Goal: Transaction & Acquisition: Purchase product/service

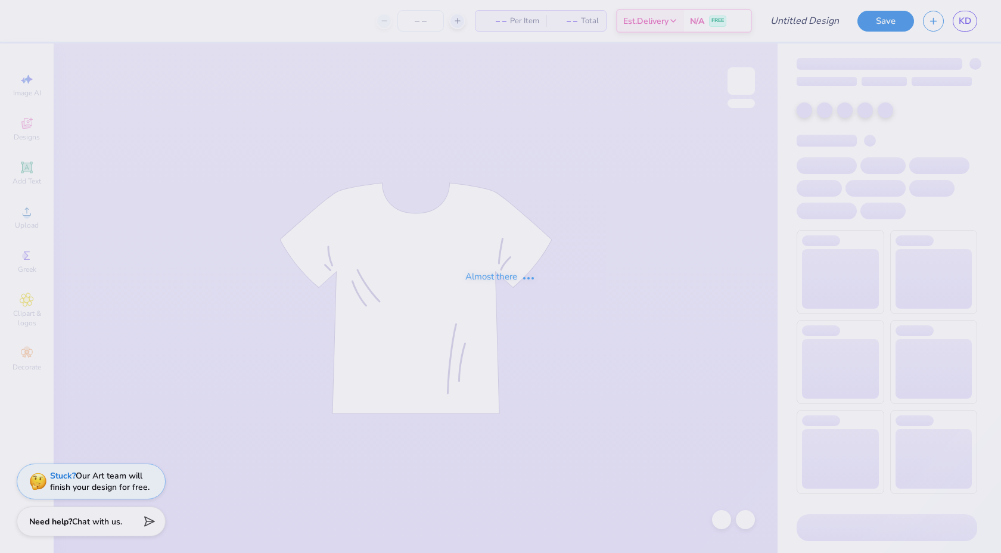
type input "Panhel 1"
type input "12"
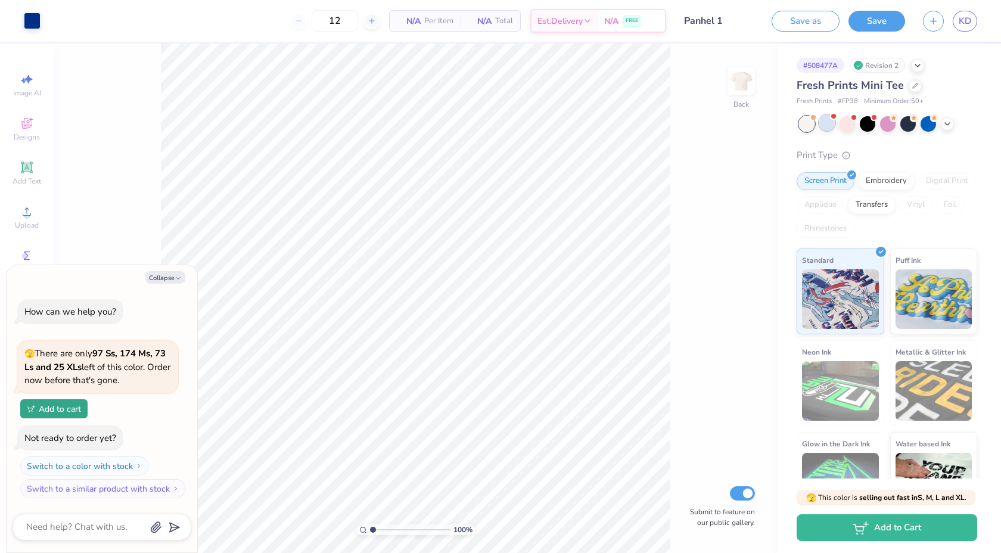
click at [829, 127] on div at bounding box center [826, 122] width 15 height 15
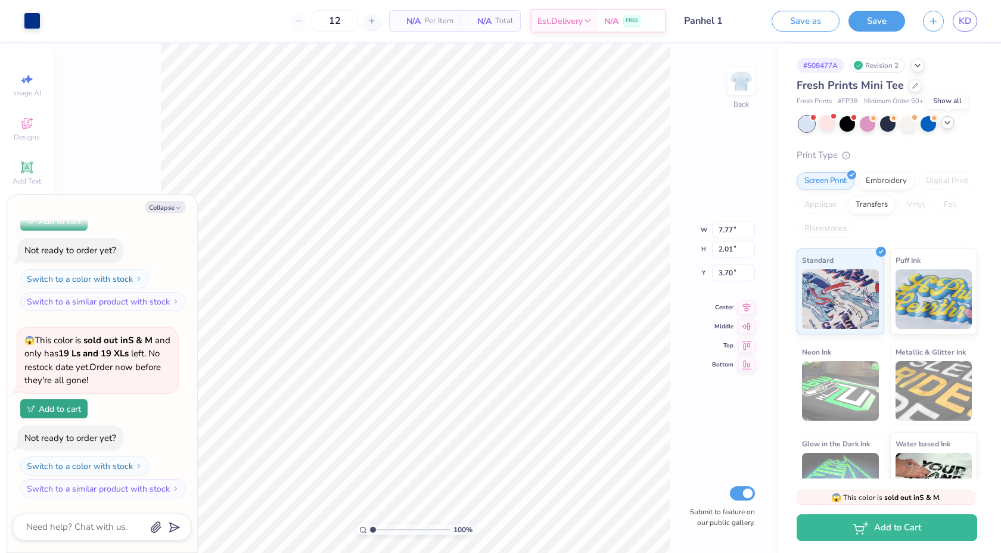
click at [948, 126] on icon at bounding box center [948, 123] width 10 height 10
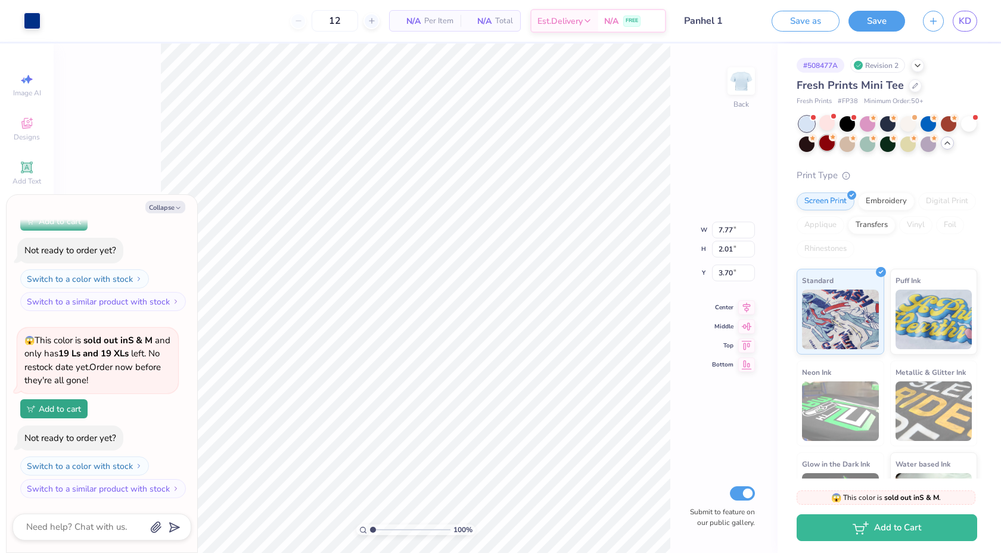
click at [829, 144] on div at bounding box center [826, 142] width 15 height 15
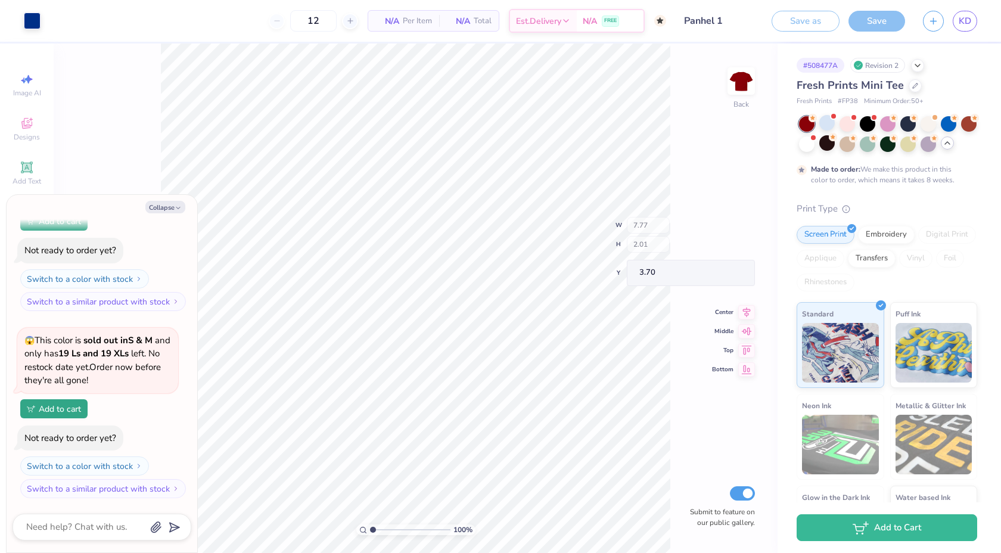
scroll to position [216, 0]
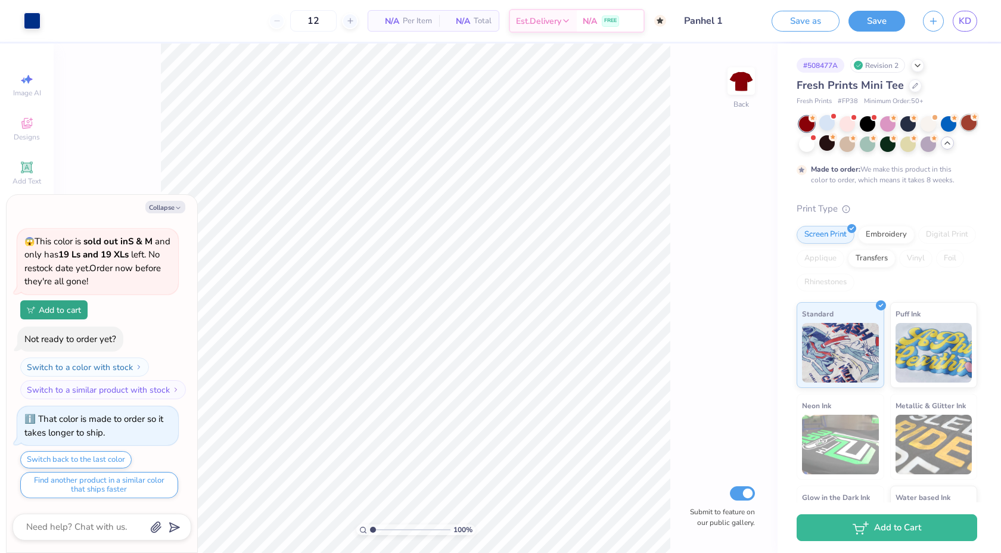
click at [963, 122] on div at bounding box center [968, 122] width 15 height 15
click at [835, 127] on div at bounding box center [888, 134] width 178 height 36
click at [829, 123] on div at bounding box center [826, 122] width 15 height 15
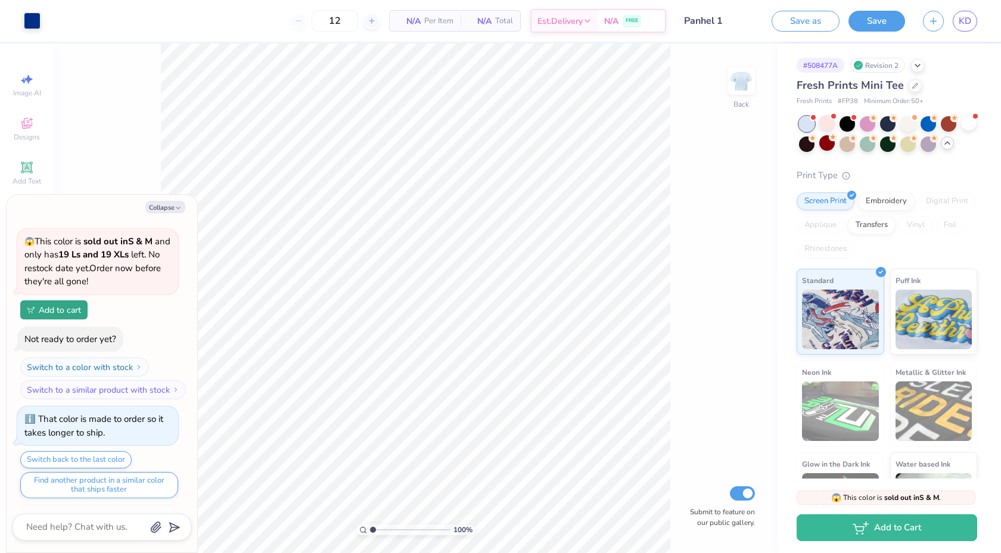
scroll to position [463, 0]
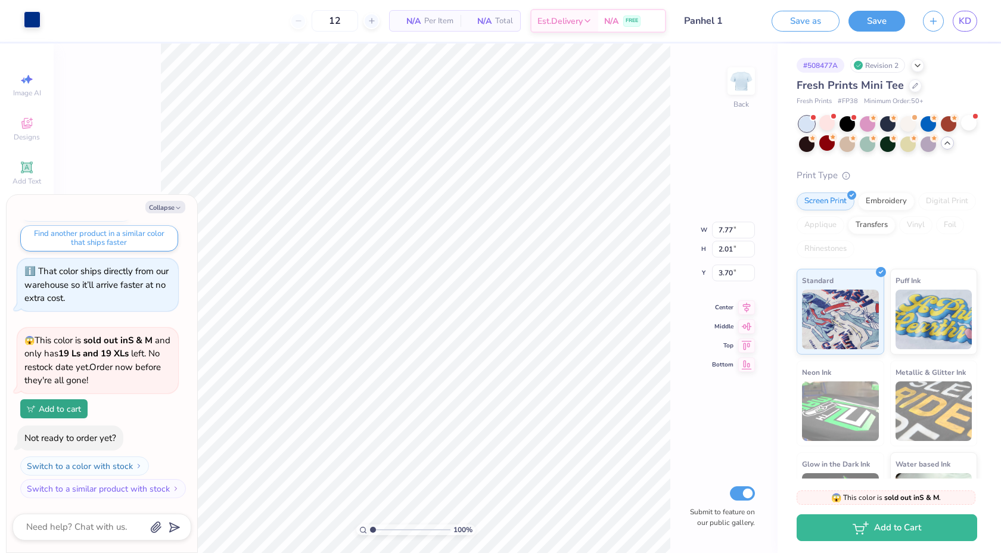
click at [38, 24] on div at bounding box center [32, 19] width 17 height 17
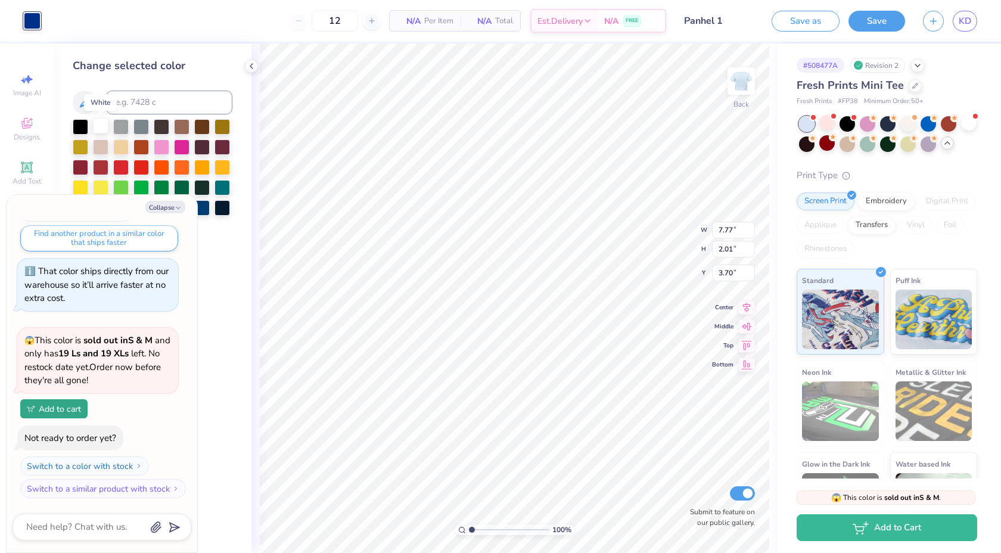
click at [97, 122] on div at bounding box center [100, 125] width 15 height 15
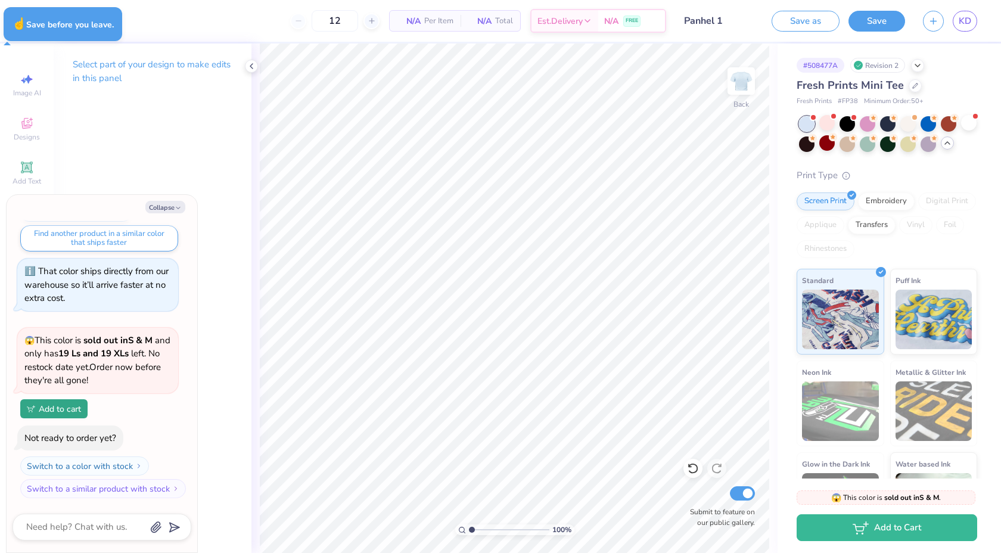
type textarea "x"
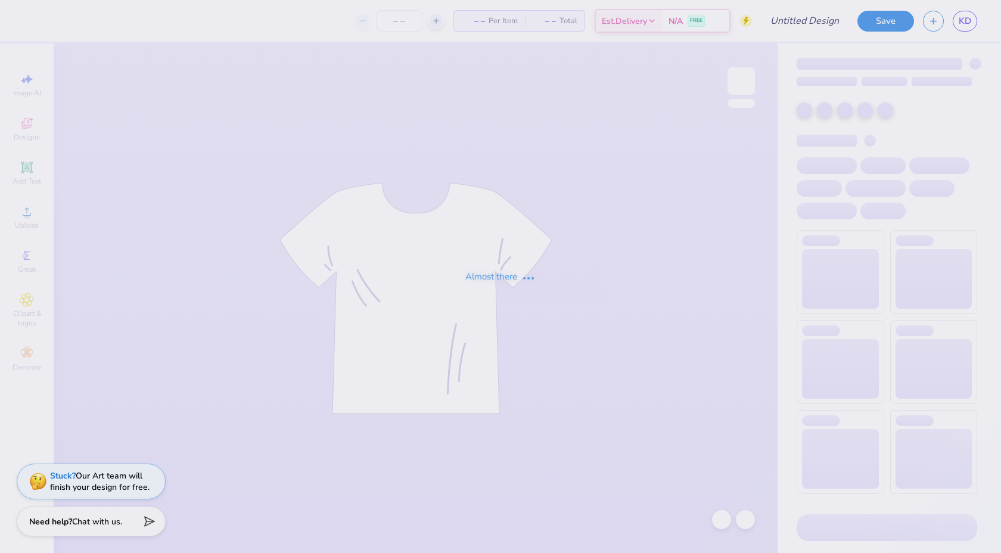
type input "Panhel 1"
type input "12"
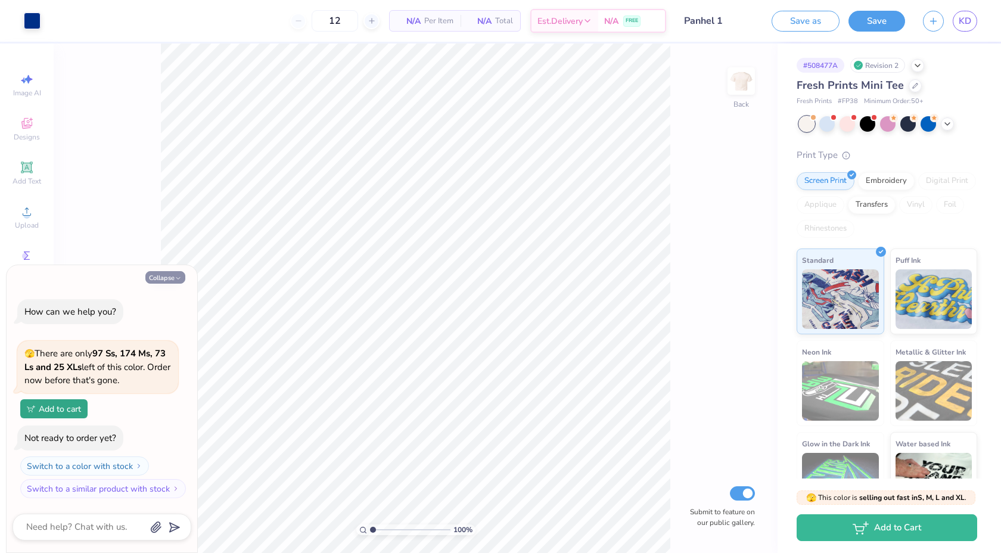
click at [174, 278] on button "Collapse" at bounding box center [165, 277] width 40 height 13
type textarea "x"
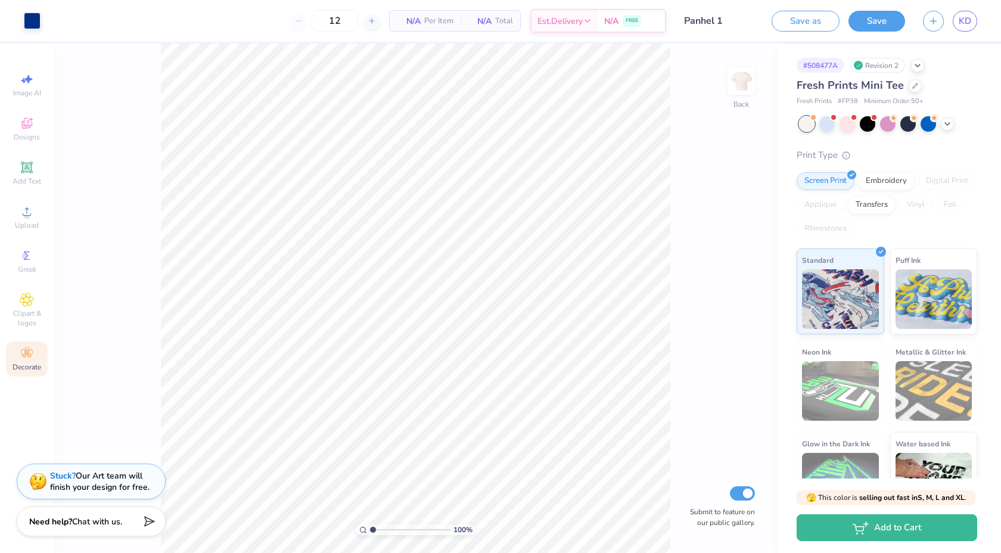
click at [33, 355] on icon at bounding box center [27, 353] width 14 height 14
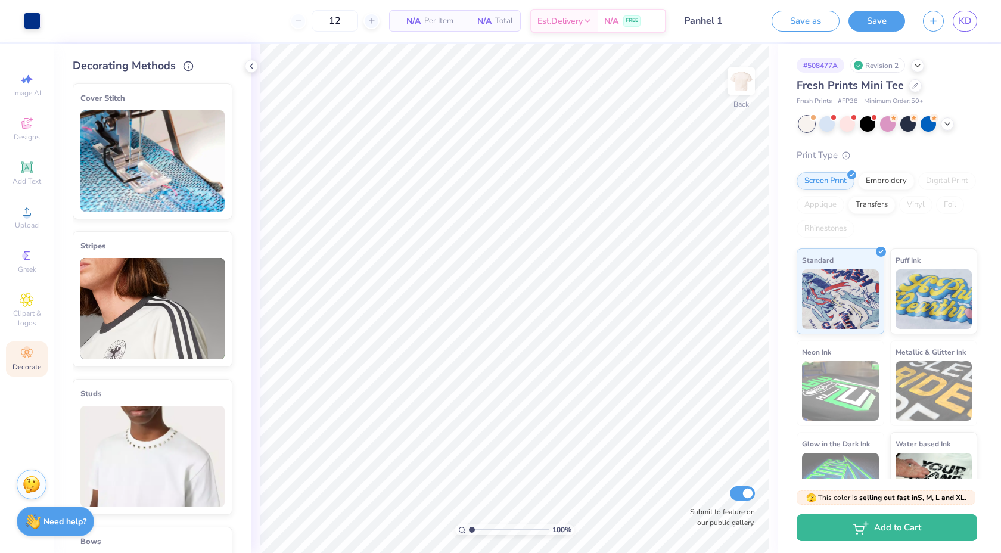
click at [230, 82] on icon at bounding box center [228, 87] width 17 height 17
click at [222, 85] on icon at bounding box center [228, 87] width 17 height 17
click at [182, 116] on img at bounding box center [152, 160] width 144 height 101
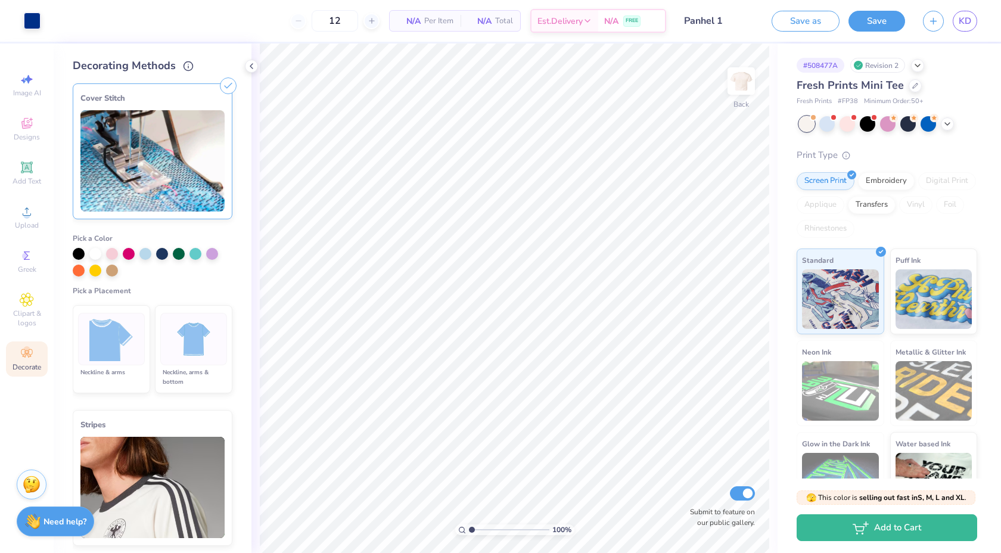
click at [170, 176] on img at bounding box center [152, 160] width 144 height 101
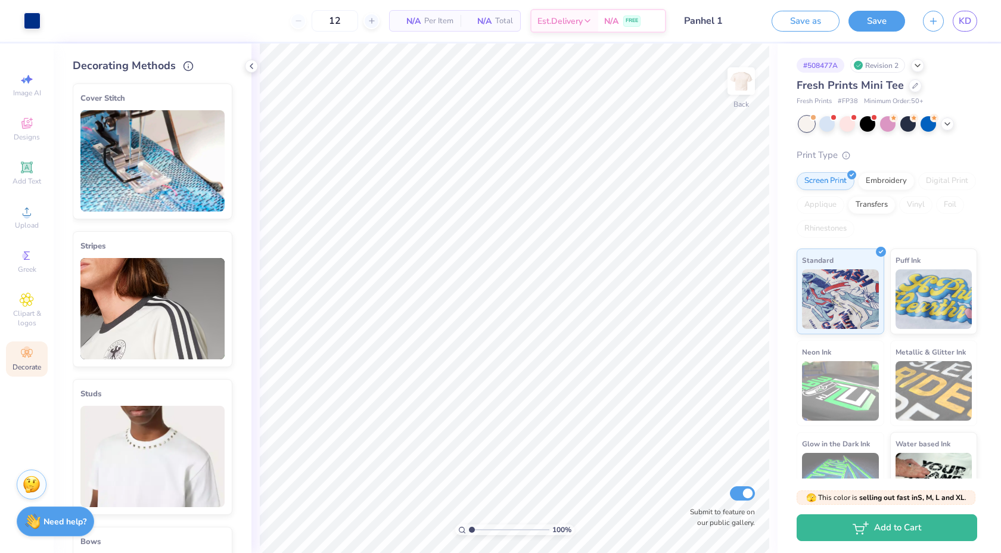
click at [148, 110] on img at bounding box center [152, 160] width 144 height 101
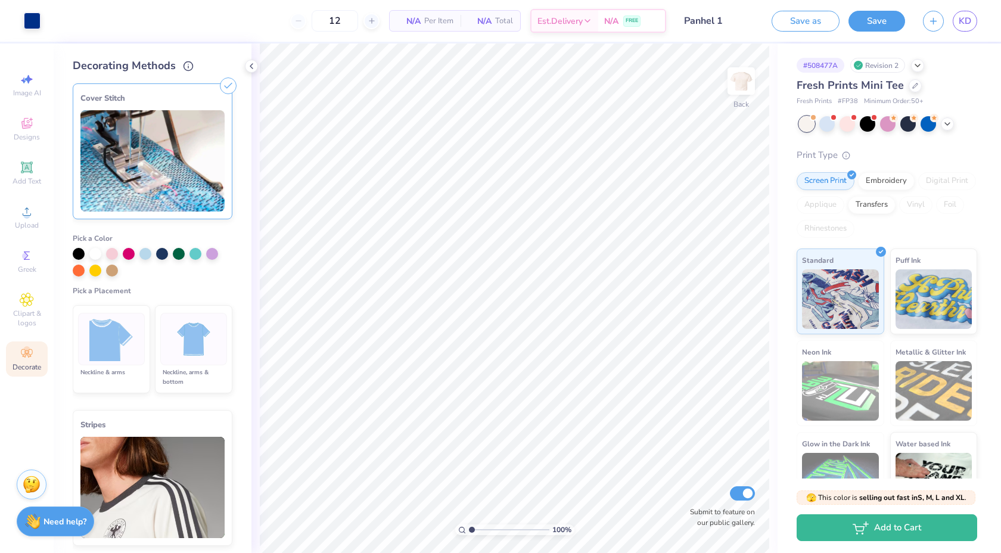
click at [225, 89] on icon at bounding box center [228, 85] width 17 height 17
click at [227, 86] on icon at bounding box center [228, 85] width 17 height 17
click at [186, 67] on icon at bounding box center [188, 64] width 11 height 11
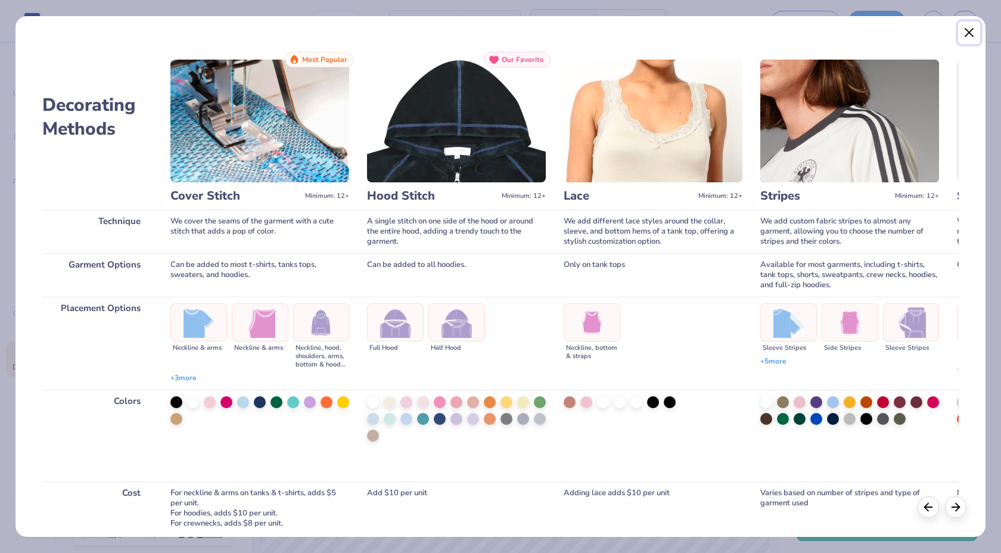
click at [967, 36] on button "Close" at bounding box center [969, 32] width 23 height 23
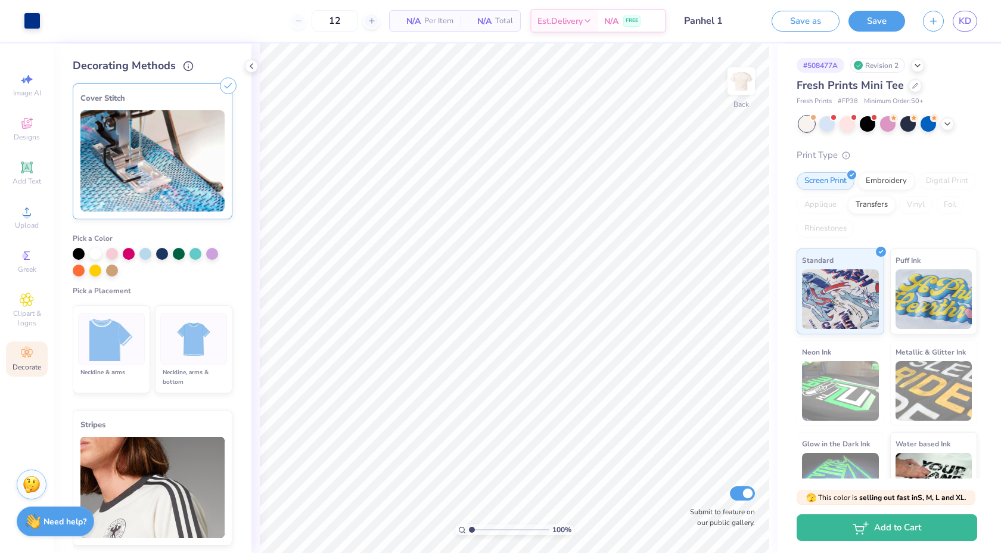
click at [160, 170] on img at bounding box center [152, 160] width 144 height 101
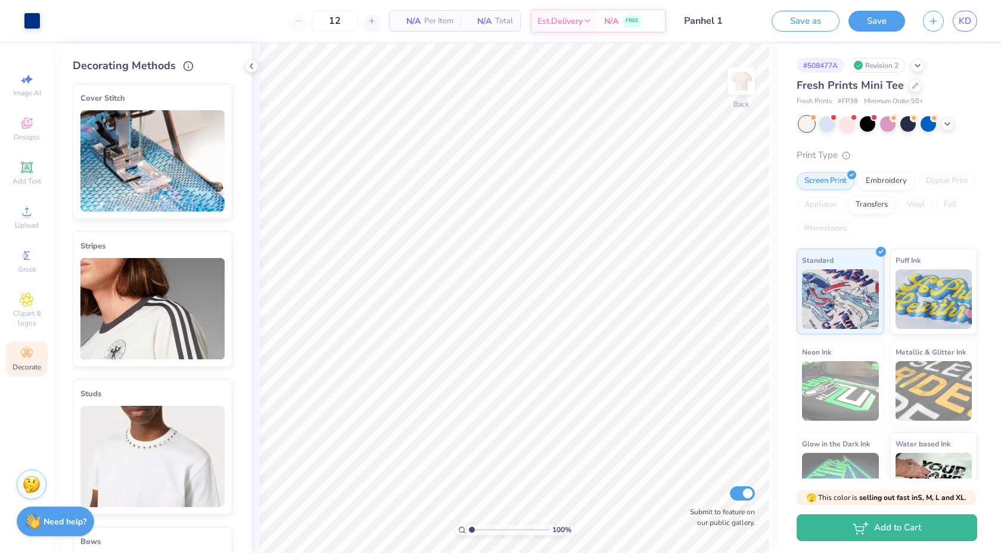
click at [159, 157] on img at bounding box center [152, 160] width 144 height 101
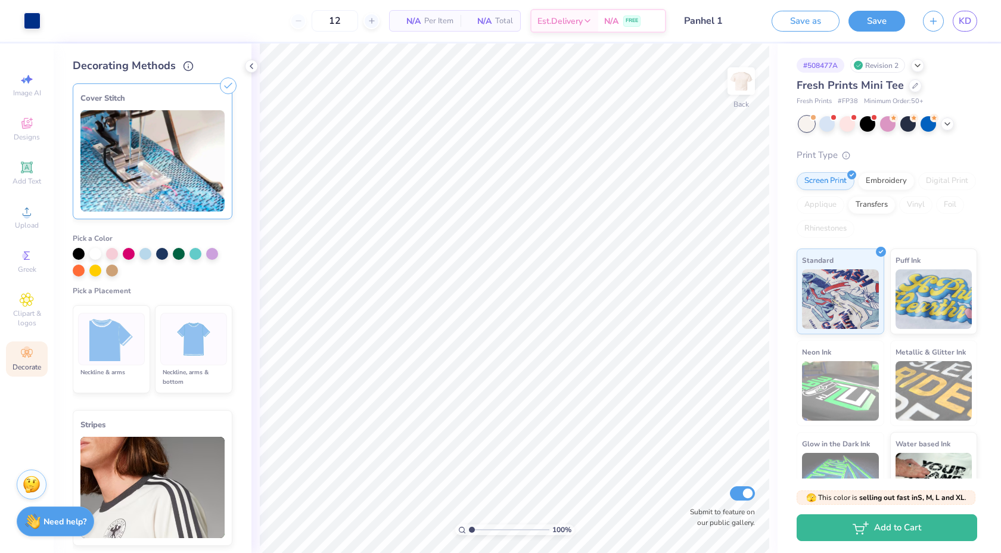
click at [223, 82] on icon at bounding box center [228, 85] width 17 height 17
click at [227, 82] on icon at bounding box center [228, 85] width 17 height 17
click at [246, 64] on div at bounding box center [251, 66] width 13 height 13
